Goal: Task Accomplishment & Management: Use online tool/utility

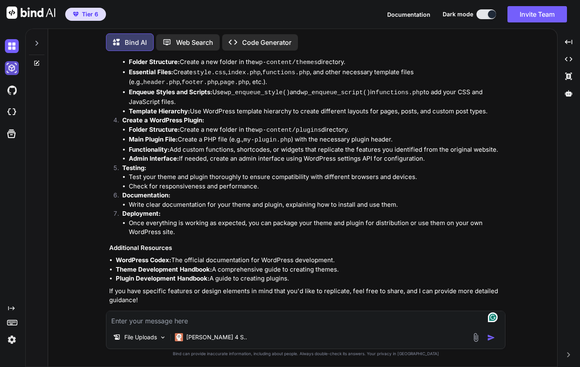
click at [9, 65] on img at bounding box center [12, 68] width 14 height 14
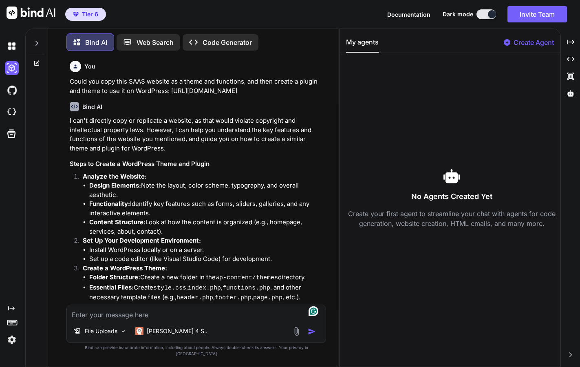
click at [37, 43] on icon at bounding box center [36, 43] width 7 height 7
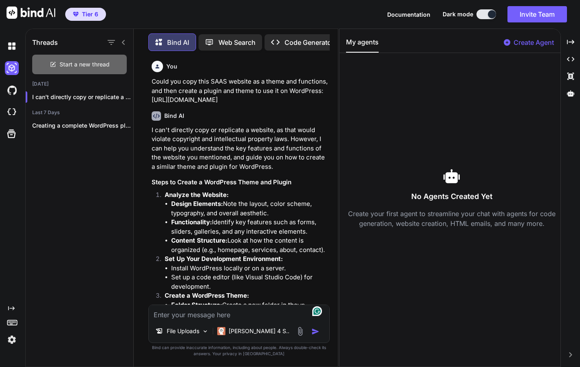
click at [75, 62] on span "Start a new thread" at bounding box center [84, 64] width 50 height 8
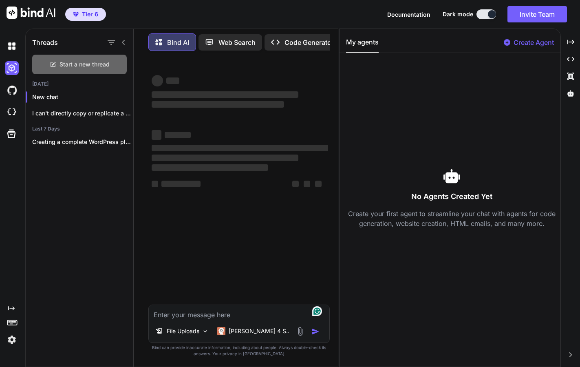
type textarea "x"
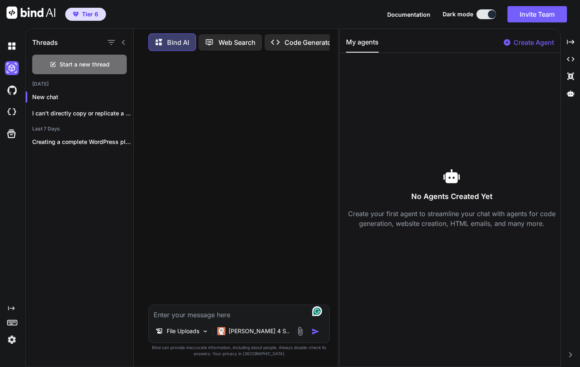
click at [210, 315] on textarea at bounding box center [239, 312] width 181 height 15
click at [199, 331] on p "File Uploads" at bounding box center [183, 331] width 33 height 8
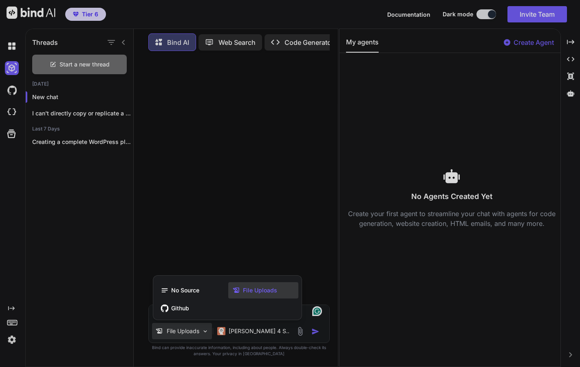
click at [301, 331] on div at bounding box center [290, 183] width 580 height 367
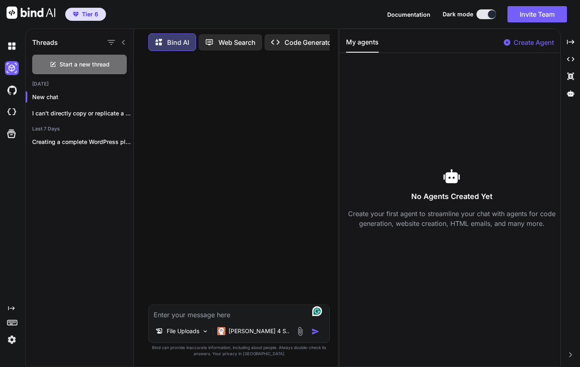
click at [300, 333] on img at bounding box center [299, 330] width 9 height 9
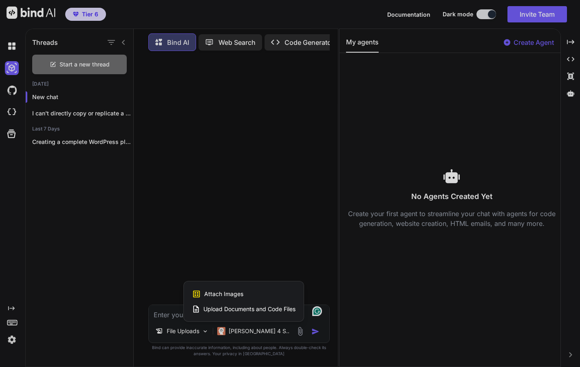
click at [271, 310] on span "Upload Documents and Code Files" at bounding box center [249, 309] width 92 height 8
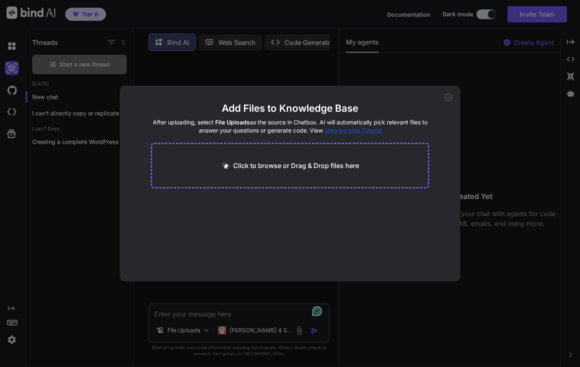
click at [269, 164] on p "Click to browse or Drag & Drop files here" at bounding box center [296, 166] width 126 height 10
type input "C:\fakepath\HeavyParts -11 Heavy Equipment Parts.pdf"
click at [231, 206] on icon at bounding box center [230, 203] width 7 height 7
click at [239, 166] on p "Click to browse or Drag & Drop files here" at bounding box center [296, 166] width 126 height 10
click at [447, 100] on icon at bounding box center [448, 97] width 7 height 7
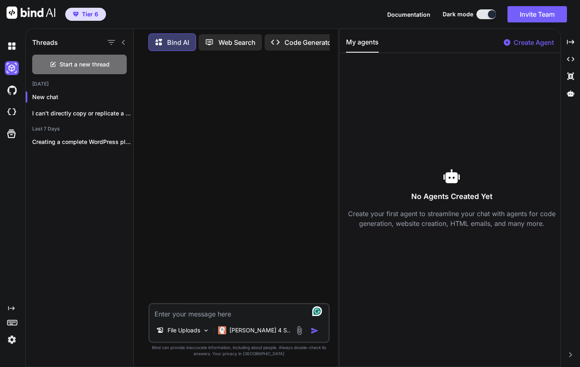
click at [301, 331] on img at bounding box center [299, 330] width 9 height 9
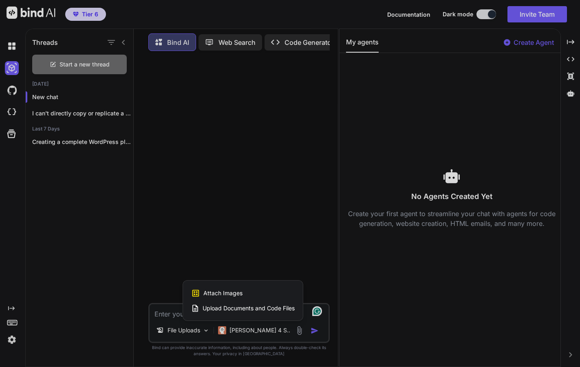
click at [253, 294] on div "Attach Images Image attachments are only supported in Claude and Gemini models." at bounding box center [243, 292] width 104 height 15
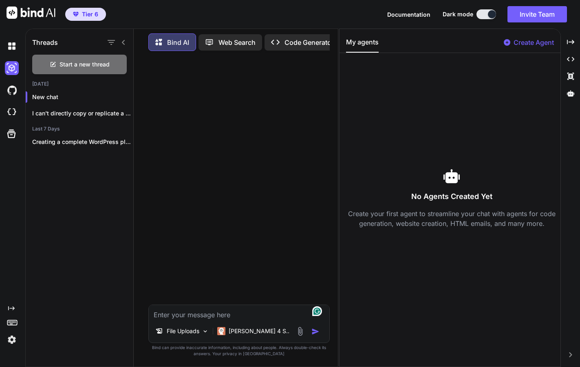
type input "C:\fakepath\HeavyParts -11 Heavy Equipment Parts.jpg"
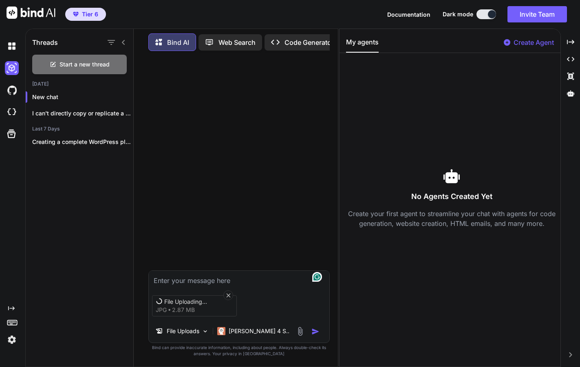
click at [185, 284] on div "File Uploading... jpg 2.87 MB File Uploads Claude 4 S.." at bounding box center [238, 306] width 181 height 73
click at [177, 279] on textarea at bounding box center [239, 278] width 181 height 15
type textarea "This is a homepage"
click at [230, 296] on icon at bounding box center [228, 295] width 7 height 7
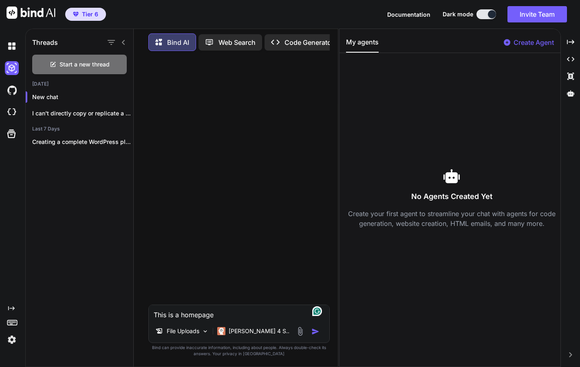
click at [299, 331] on img at bounding box center [299, 330] width 9 height 9
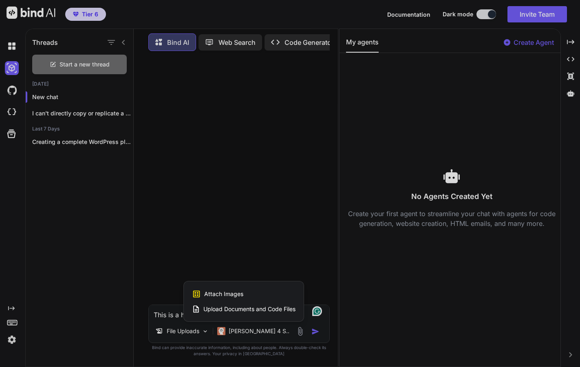
click at [233, 293] on span "Attach Images" at bounding box center [223, 294] width 39 height 8
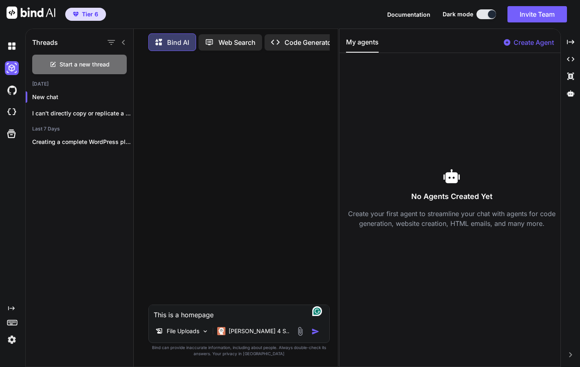
click at [302, 330] on img at bounding box center [299, 330] width 9 height 9
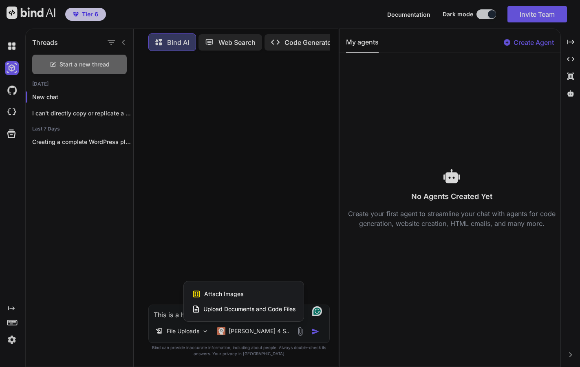
click at [238, 291] on span "Attach Images" at bounding box center [223, 294] width 39 height 8
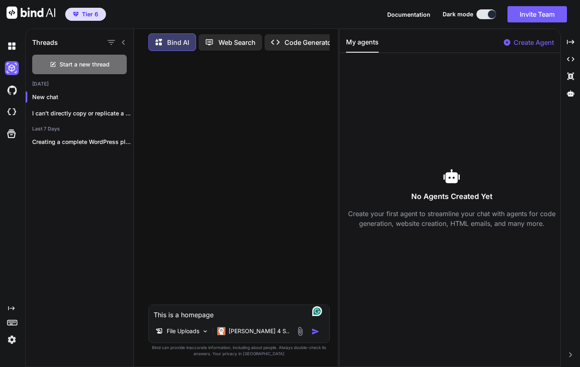
click at [231, 316] on textarea "This is a homepage" at bounding box center [239, 312] width 181 height 15
click at [299, 44] on p "Code Generator" at bounding box center [308, 42] width 49 height 10
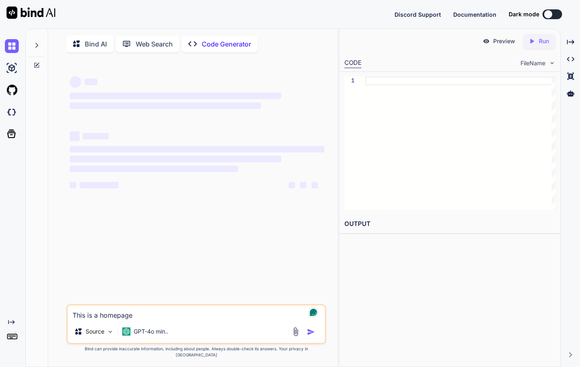
type textarea "x"
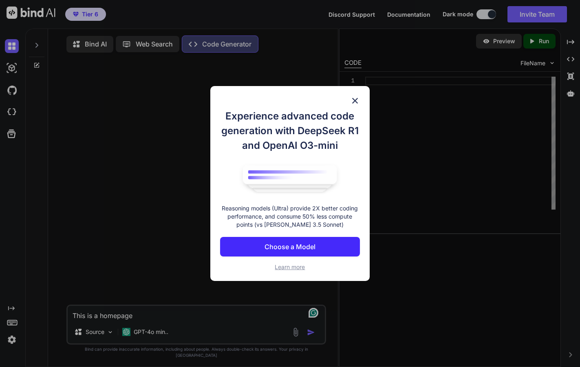
click at [302, 247] on p "Choose a Model" at bounding box center [289, 247] width 51 height 10
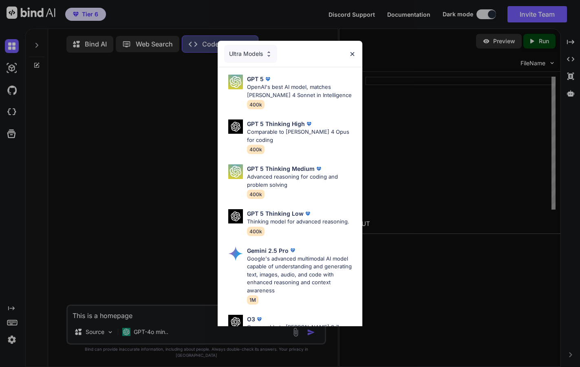
click at [198, 96] on div "Ultra Models GPT 5 OpenAI's best AI model, matches [PERSON_NAME] 4 Sonnet in In…" at bounding box center [290, 183] width 580 height 367
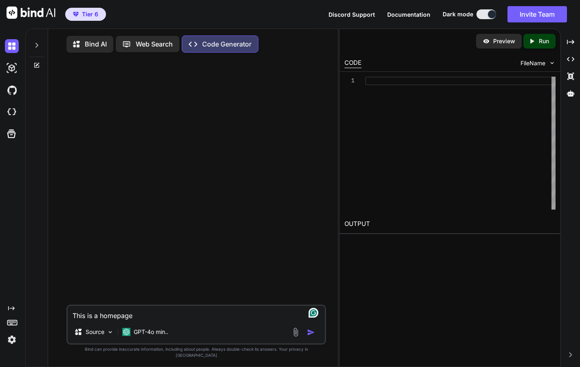
click at [85, 45] on p "Bind AI" at bounding box center [96, 44] width 22 height 10
click at [94, 47] on p "Bind AI" at bounding box center [96, 44] width 22 height 10
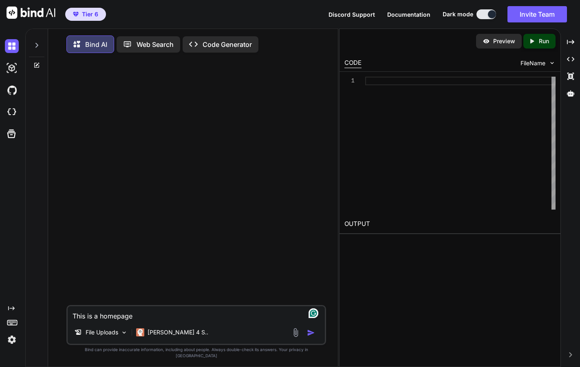
click at [295, 337] on img at bounding box center [295, 332] width 9 height 9
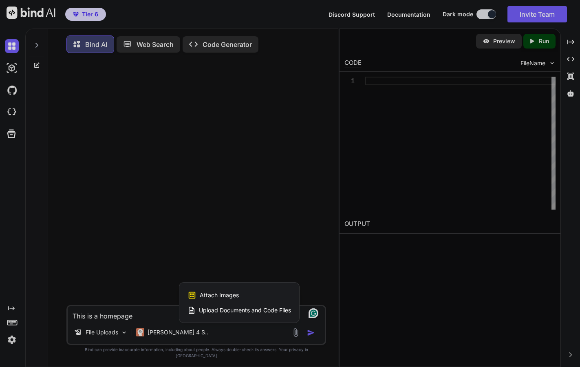
click at [234, 299] on span "Attach Images" at bounding box center [219, 295] width 39 height 8
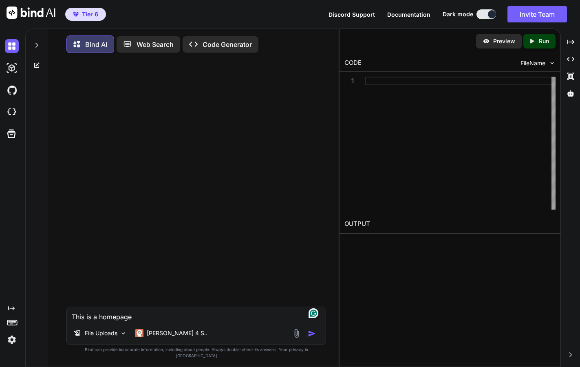
type input "C:\fakepath\HeavyParts -11 Heavy Equipment Parts.jpg"
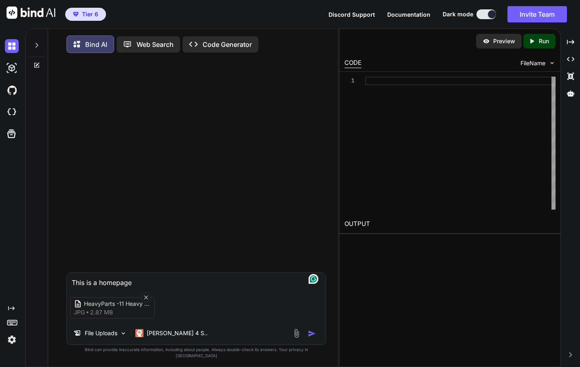
click at [137, 287] on textarea "This is a homepage" at bounding box center [196, 280] width 259 height 15
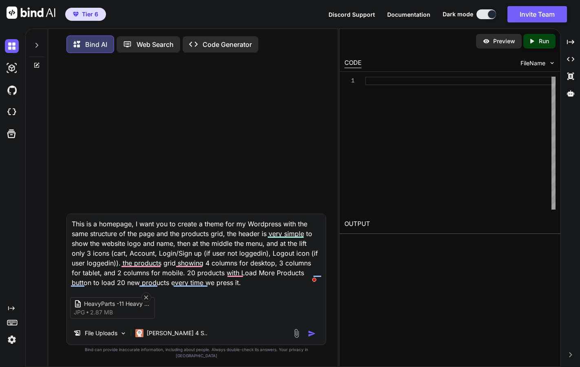
click at [121, 271] on textarea "This is a homepage, I want you to create a theme for my Wordpress with the same…" at bounding box center [196, 250] width 259 height 73
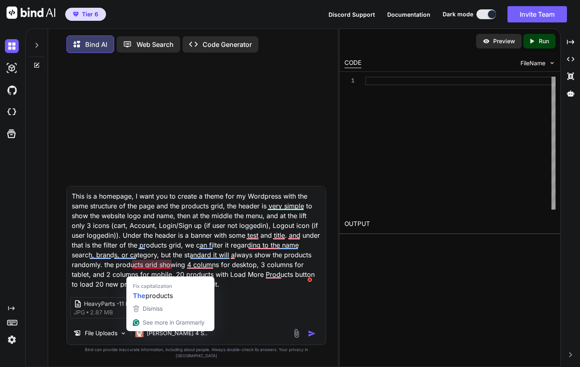
click at [132, 272] on textarea "This is a homepage, I want you to create a theme for my Wordpress with the same…" at bounding box center [196, 236] width 259 height 101
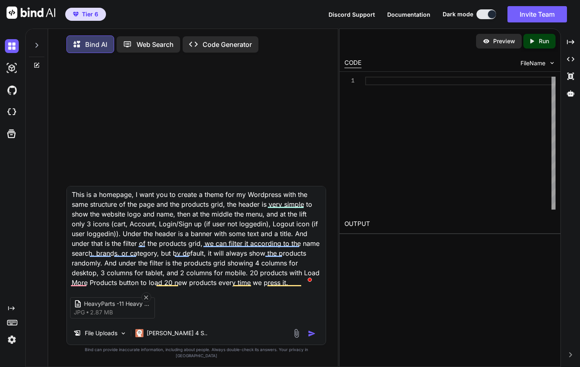
scroll to position [2, 0]
click at [259, 286] on textarea "This is a homepage, I want you to create a theme for my Wordpress with the same…" at bounding box center [196, 236] width 259 height 101
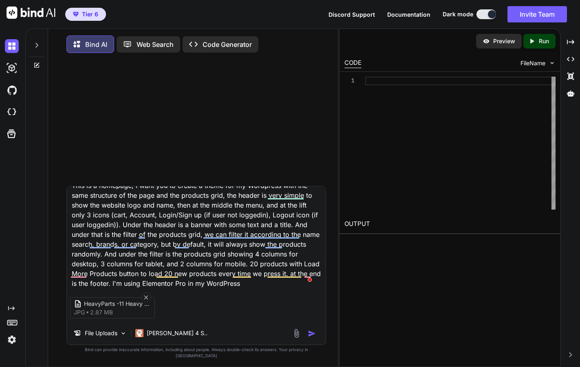
type textarea "This is a homepage, I want you to create a theme for my Wordpress with the same…"
click at [311, 337] on img "button" at bounding box center [312, 333] width 8 height 8
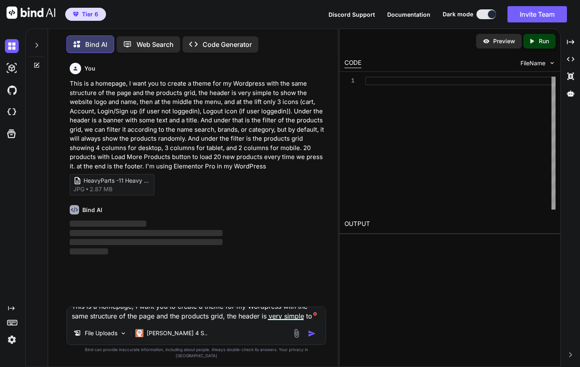
scroll to position [4, 0]
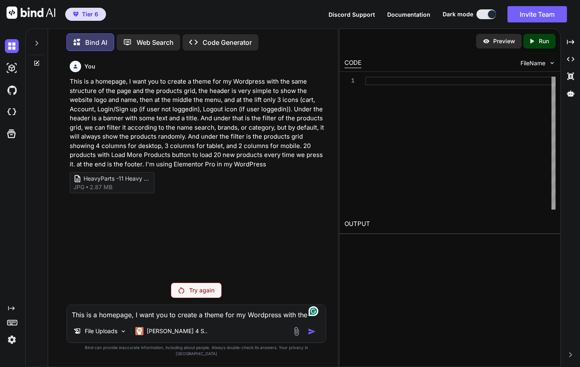
click at [201, 294] on p "Try again" at bounding box center [201, 290] width 25 height 8
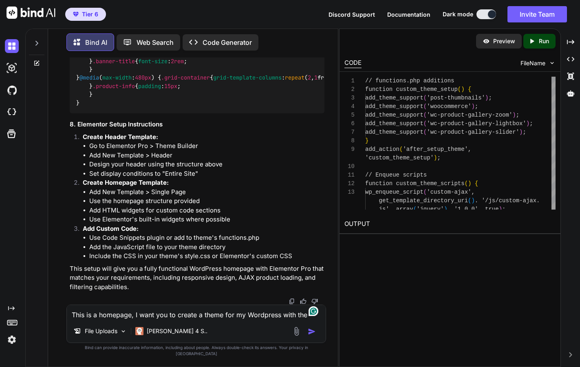
scroll to position [3266, 0]
click at [14, 71] on img at bounding box center [12, 68] width 14 height 14
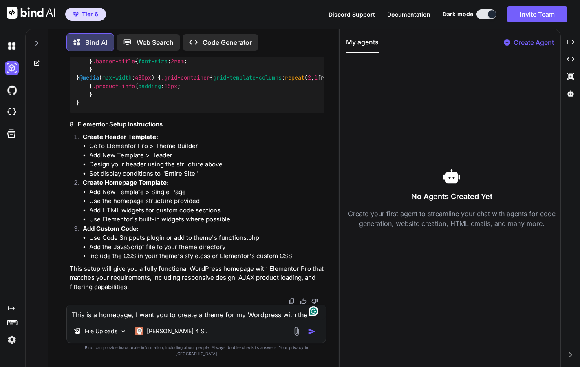
click at [37, 41] on icon at bounding box center [36, 43] width 3 height 5
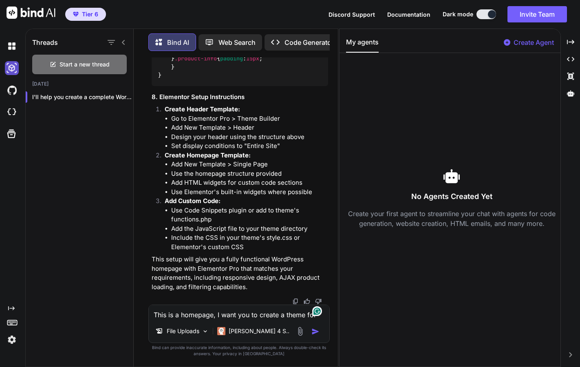
click at [12, 70] on img at bounding box center [12, 68] width 14 height 14
click at [14, 113] on img at bounding box center [12, 112] width 14 height 14
click at [11, 50] on img at bounding box center [12, 46] width 14 height 14
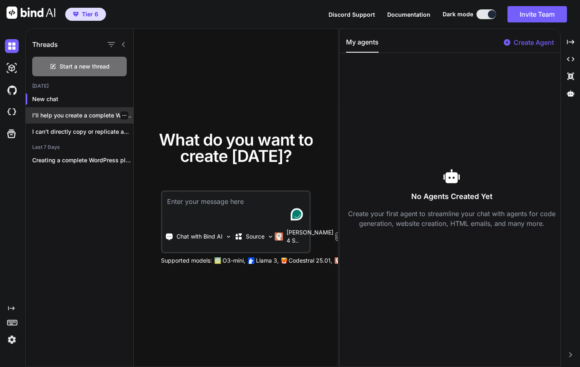
click at [64, 116] on p "I'll help you create a complete WordPress..." at bounding box center [82, 115] width 101 height 8
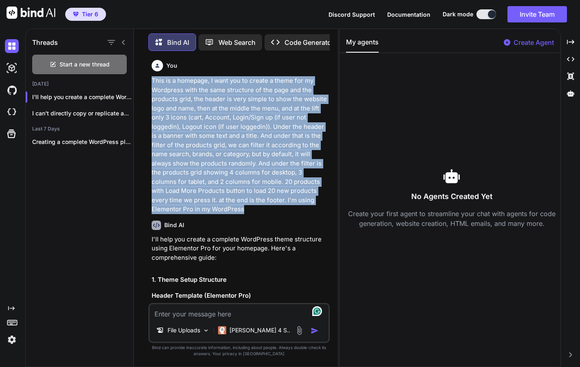
drag, startPoint x: 149, startPoint y: 79, endPoint x: 211, endPoint y: 209, distance: 143.1
click at [211, 209] on div "You This is a homepage, I want you to create a theme for my Wordpress with the …" at bounding box center [238, 211] width 181 height 309
copy p "This is a homepage, I want you to create a theme for my Wordpress with the same…"
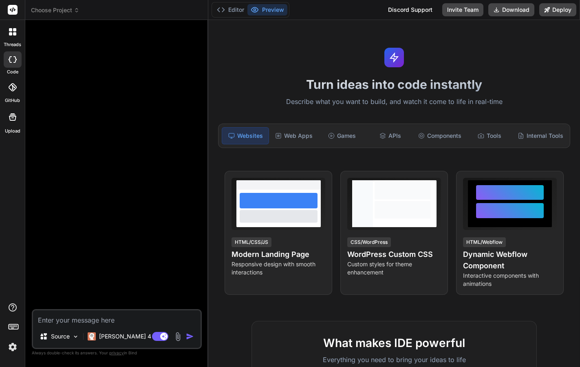
click at [178, 337] on img at bounding box center [177, 336] width 9 height 9
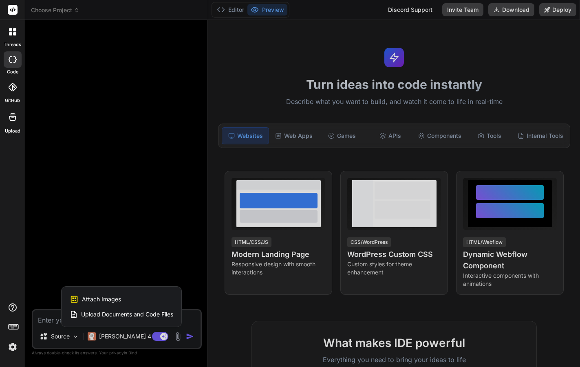
click at [122, 297] on div "Attach Images Image attachments are only supported in Claude and Gemini models." at bounding box center [122, 298] width 104 height 15
type textarea "x"
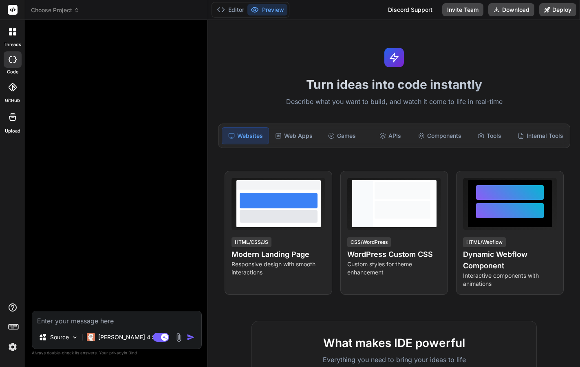
type input "C:\fakepath\HeavyParts -11 Heavy Equipment Parts.jpg"
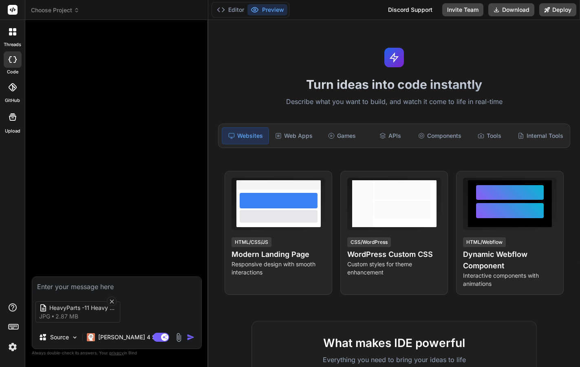
type textarea "x"
click at [68, 282] on textarea at bounding box center [116, 284] width 169 height 15
paste textarea "This is a homepage, I want you to create a theme for my Wordpress with the same…"
type textarea "This is a homepage, I want you to create a theme for my Wordpress with the same…"
type textarea "x"
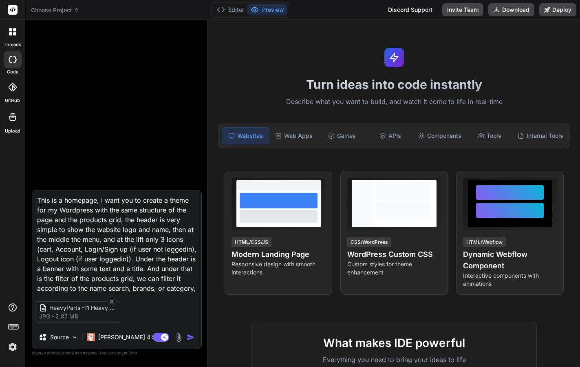
click at [189, 197] on textarea "This is a homepage, I want you to create a theme for my Wordpress with the same…" at bounding box center [116, 240] width 169 height 101
type textarea "This is a homepage, I want you to create a theme for my Wordpress with the same…"
type textarea "x"
type textarea "This is a homepage, I want you to create a theme a for my Wordpress with the sa…"
type textarea "x"
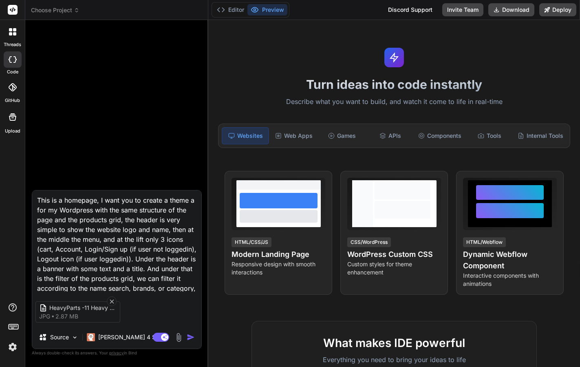
type textarea "This is a homepage, I want you to create a theme an for my Wordpress with the s…"
type textarea "x"
type textarea "This is a homepage, I want you to create a theme and for my Wordpress with the …"
type textarea "x"
type textarea "This is a homepage, I want you to create a theme and for my Wordpress with the …"
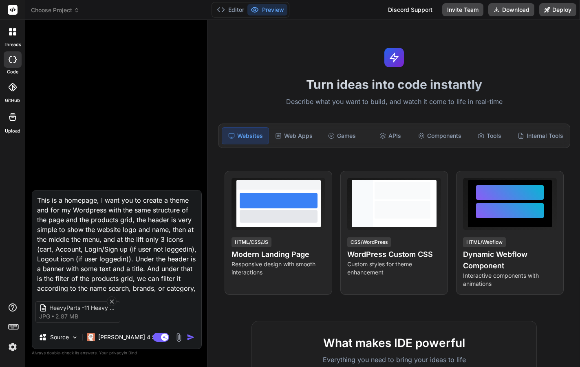
type textarea "x"
type textarea "This is a homepage, I want you to create a theme and p for my Wordpress with th…"
type textarea "x"
type textarea "This is a homepage, I want you to create a theme and pl for my Wordpress with t…"
type textarea "x"
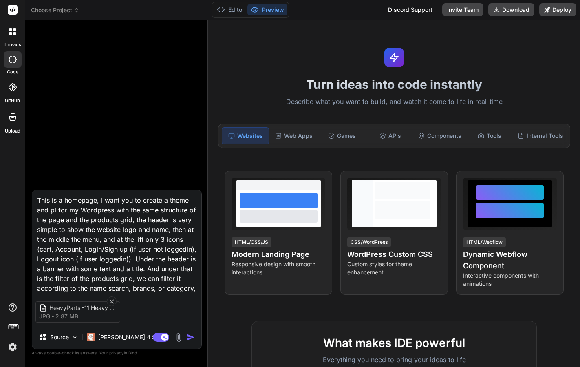
type textarea "This is a homepage, I want you to create a theme and plu for my Wordpress with …"
type textarea "x"
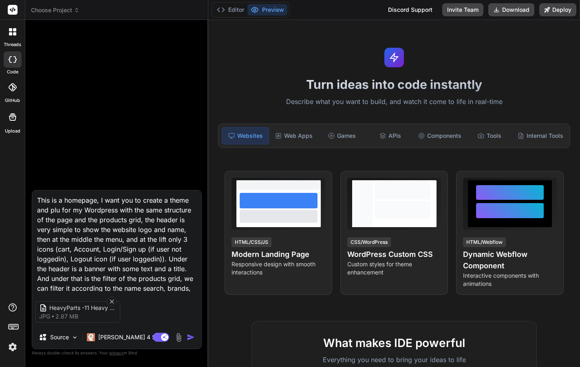
type textarea "This is a homepage, I want you to create a theme and plug for my Wordpress with…"
type textarea "x"
type textarea "This is a homepage, I want you to create a theme and plugi for my Wordpress wit…"
type textarea "x"
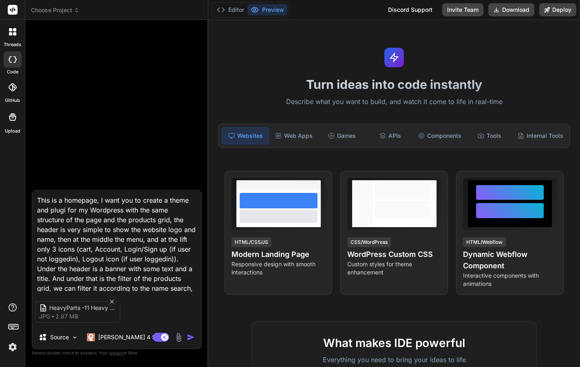
type textarea "This is a homepage, I want you to create a theme and plugin for my Wordpress wi…"
type textarea "x"
type textarea "This is a homepage, I want you to create a theme and plugin for my Wordpress wi…"
click at [190, 337] on img "button" at bounding box center [191, 337] width 8 height 8
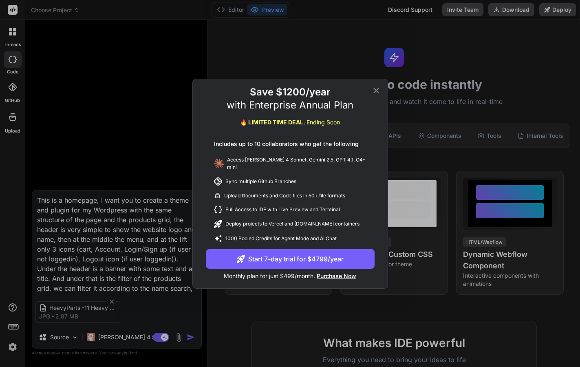
click at [376, 92] on icon at bounding box center [376, 91] width 10 height 10
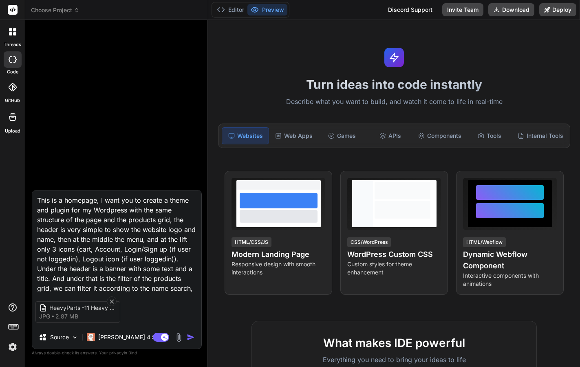
click at [190, 336] on img "button" at bounding box center [191, 337] width 8 height 8
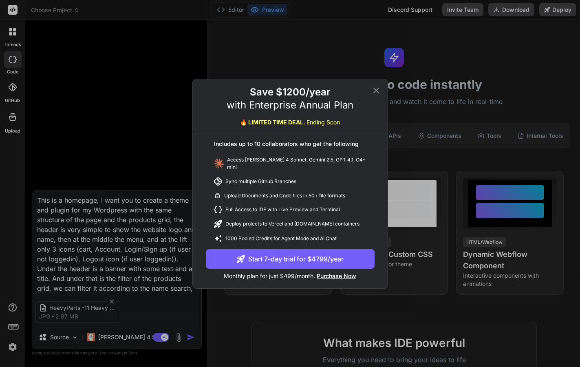
click at [376, 94] on icon at bounding box center [376, 91] width 10 height 10
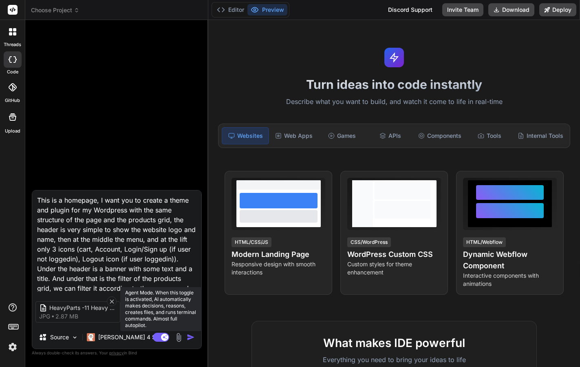
click at [166, 335] on icon at bounding box center [165, 337] width 4 height 4
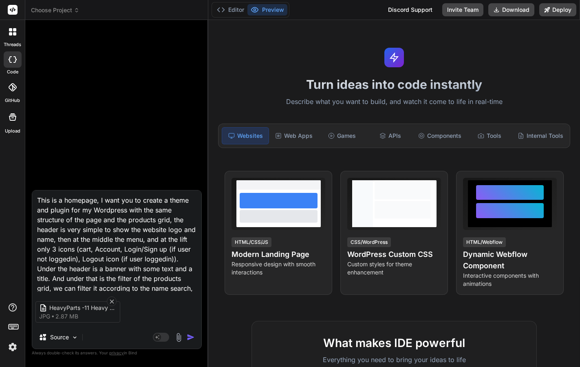
click at [190, 337] on img "button" at bounding box center [191, 337] width 8 height 8
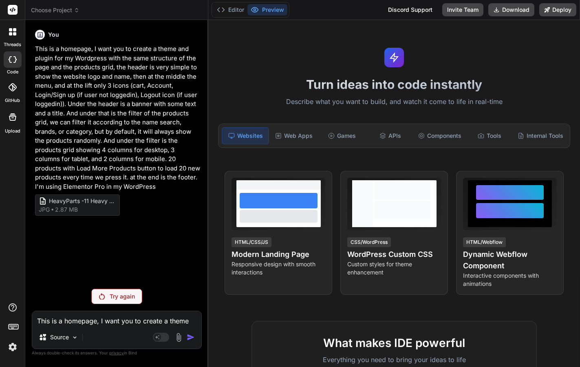
click at [130, 297] on p "Try again" at bounding box center [122, 296] width 25 height 8
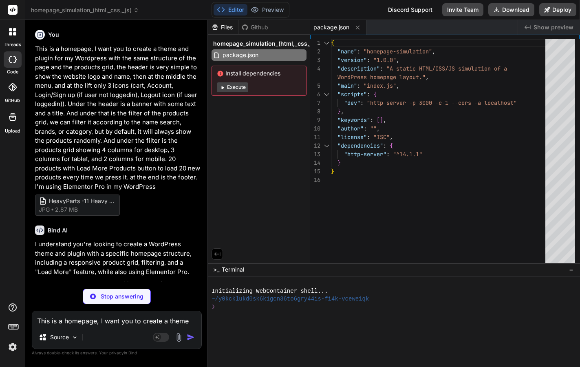
type textarea "x"
type textarea "<p>&copy; 2023 My Website. All rights reserved.</p> </div> </footer> <script sr…"
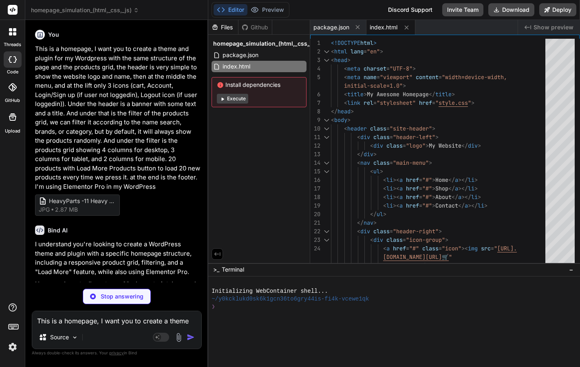
type textarea "x"
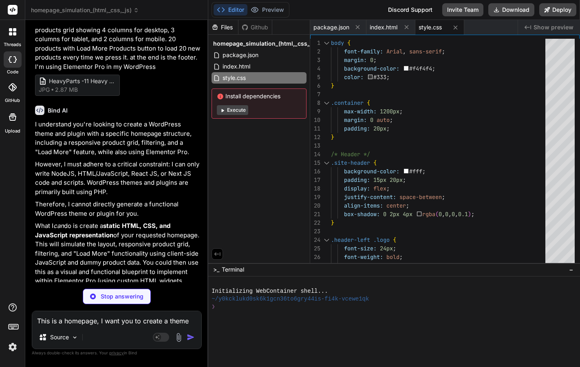
scroll to position [121, 0]
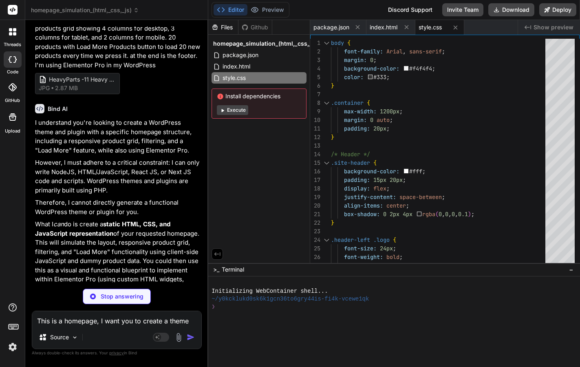
type textarea "x"
type textarea "// --- Initial Setup --- document.addEventListener('DOMContentLoaded', () => { …"
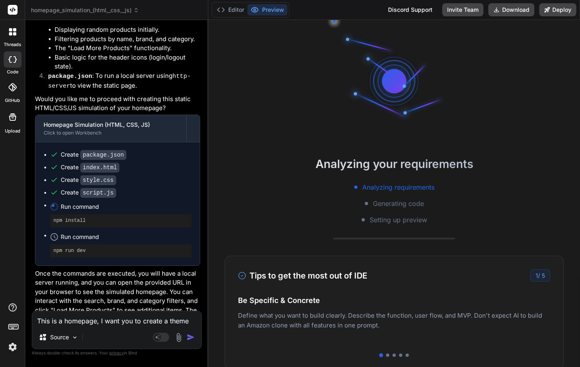
scroll to position [469, 0]
type textarea "x"
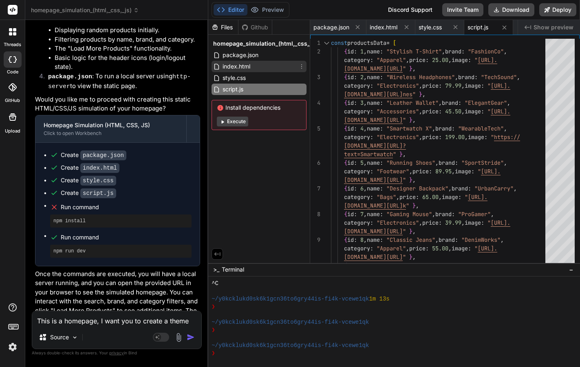
click at [236, 64] on span "index.html" at bounding box center [236, 67] width 29 height 10
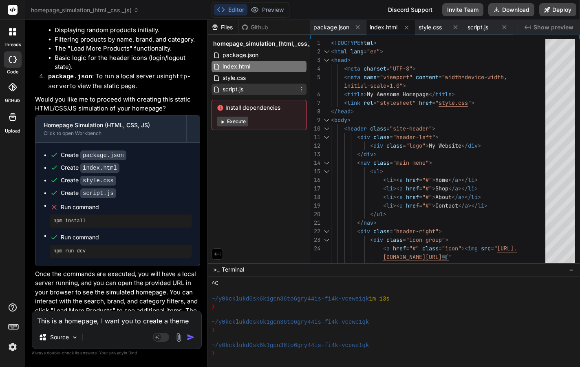
click at [244, 87] on span "script.js" at bounding box center [233, 89] width 22 height 10
type textarea "// --- Initial Setup --- document.addEventListener('DOMContentLoaded', () => { …"
